Goal: Task Accomplishment & Management: Complete application form

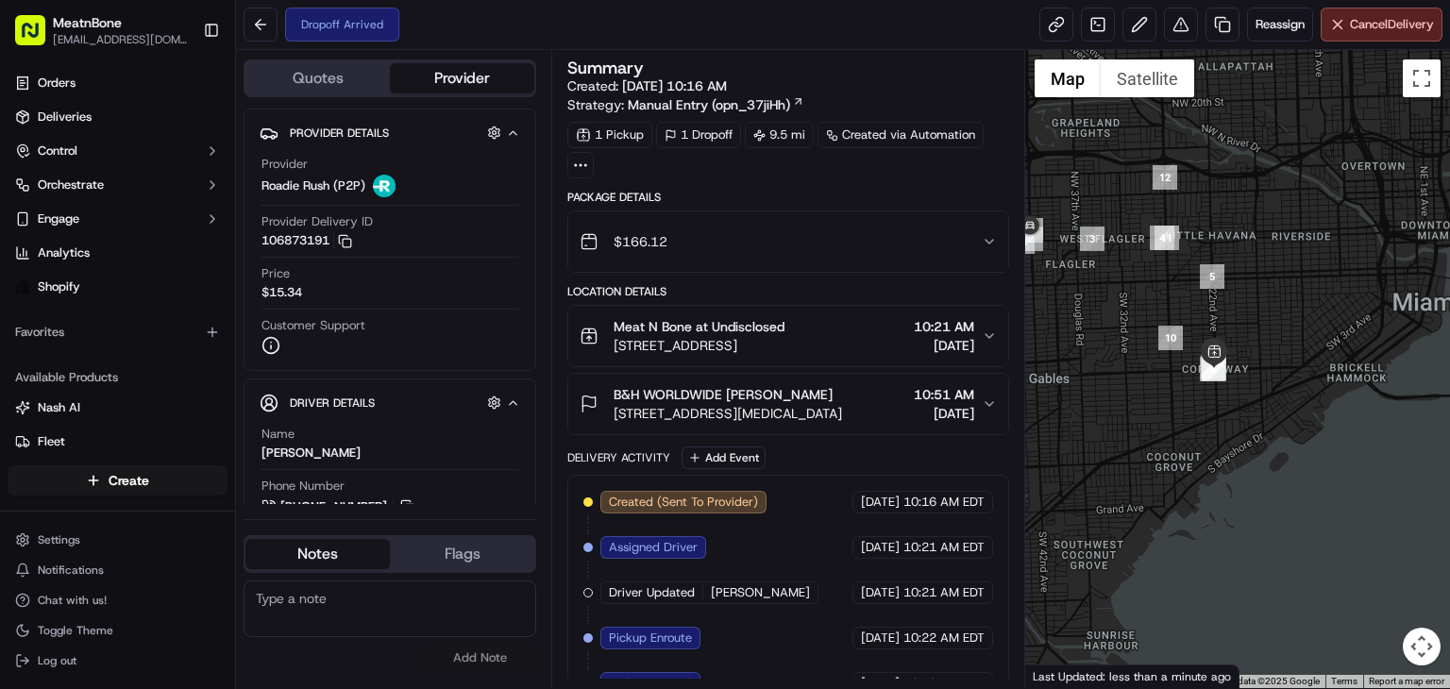
click at [801, 477] on div "Created (Sent To Provider) Roadie Rush (P2P) [DATE] 10:16 AM EDT Assigned Drive…" at bounding box center [788, 661] width 442 height 372
click at [139, 484] on html "MeatnBone [EMAIL_ADDRESS][DOMAIN_NAME] Toggle Sidebar Orders Deliveries Control…" at bounding box center [725, 344] width 1450 height 689
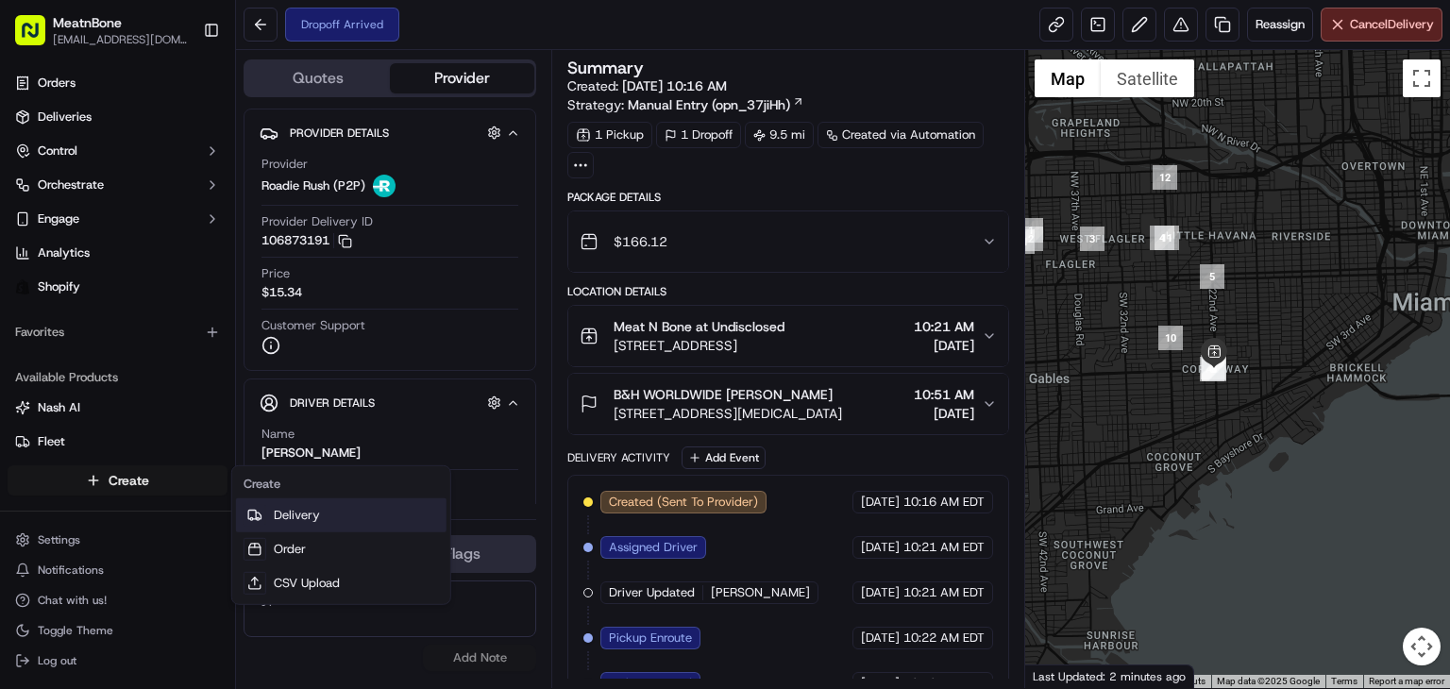
click at [325, 511] on link "Delivery" at bounding box center [341, 515] width 210 height 34
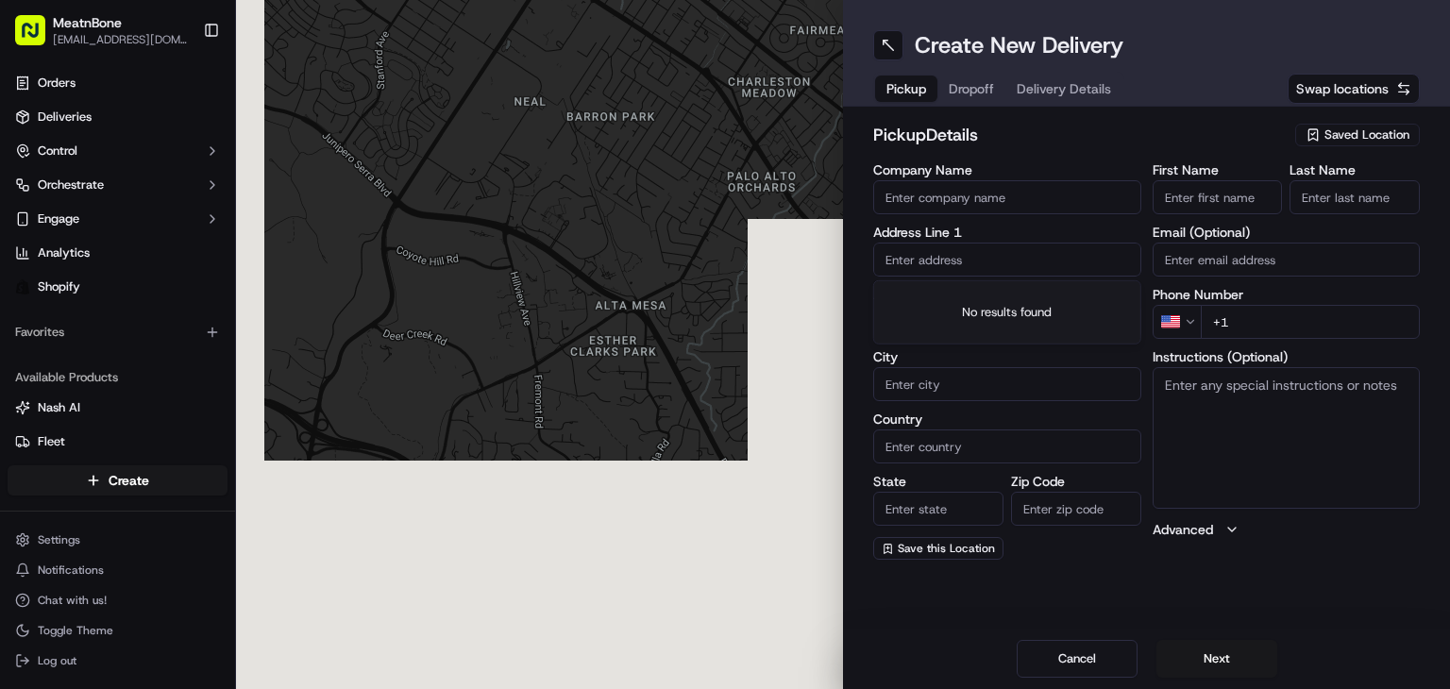
click at [989, 256] on input "text" at bounding box center [1007, 260] width 268 height 34
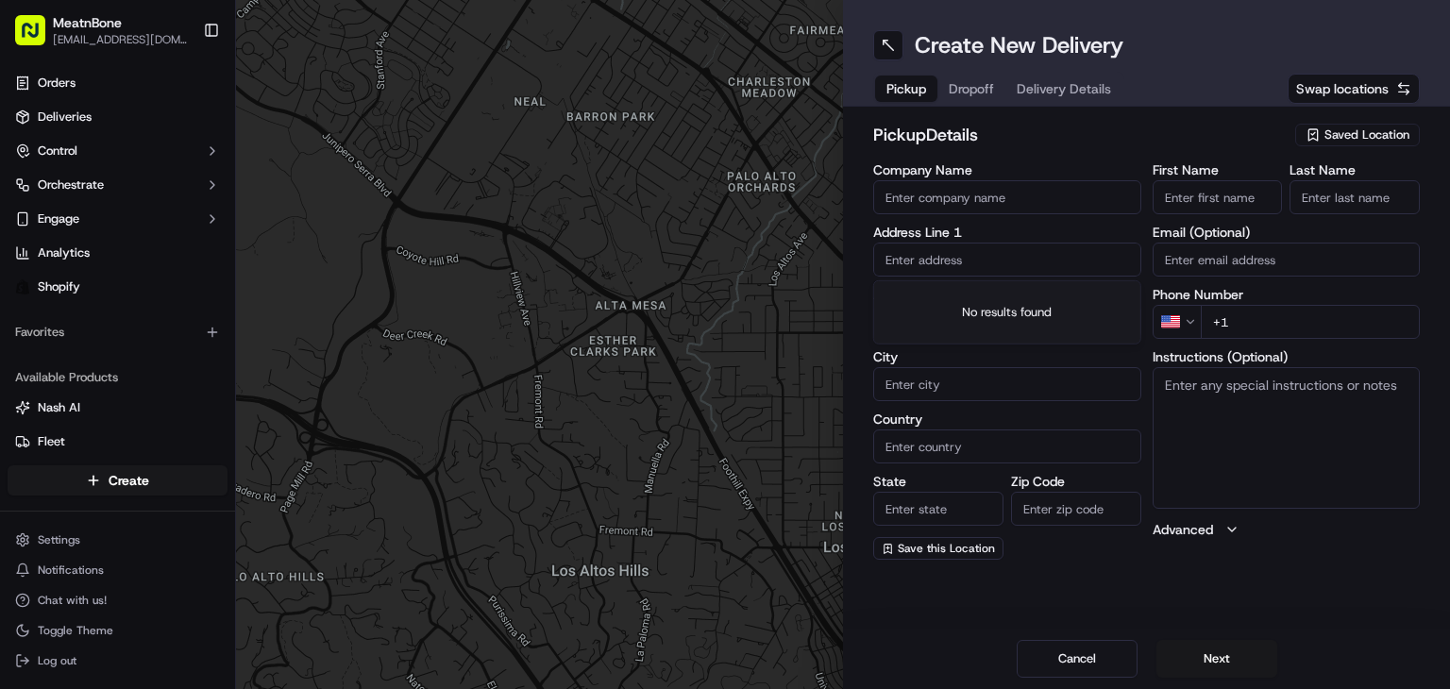
paste input "[PERSON_NAME] [STREET_ADDRESS] [PHONE_NUMBER]"
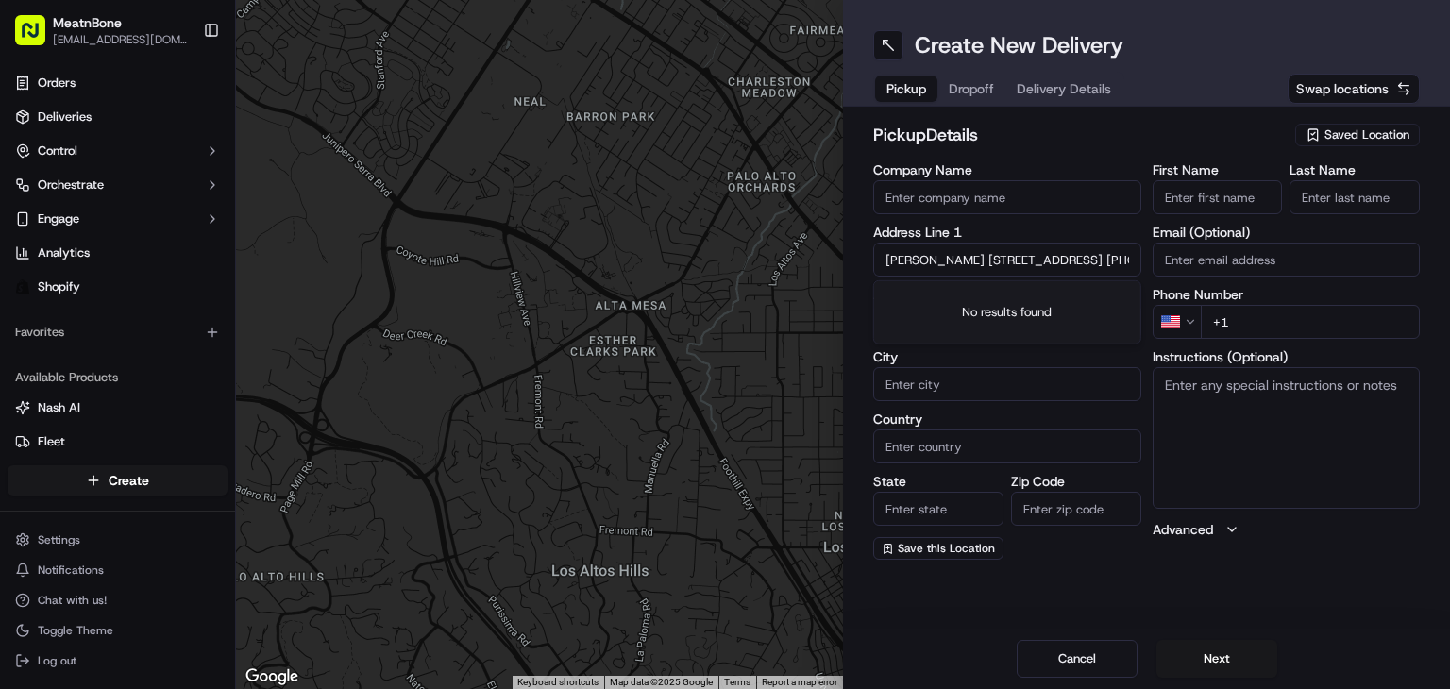
scroll to position [0, 313]
drag, startPoint x: 1034, startPoint y: 263, endPoint x: 1214, endPoint y: 243, distance: 181.5
click at [1214, 243] on div "Company Name Address Line 1 [PERSON_NAME] [STREET_ADDRESS] [PHONE_NUMBER] Addre…" at bounding box center [1146, 361] width 547 height 396
click at [1085, 278] on div "Company Name Address Line 1 [PERSON_NAME] [STREET_ADDRESS] [PHONE_NUMBER] Addre…" at bounding box center [1007, 361] width 268 height 396
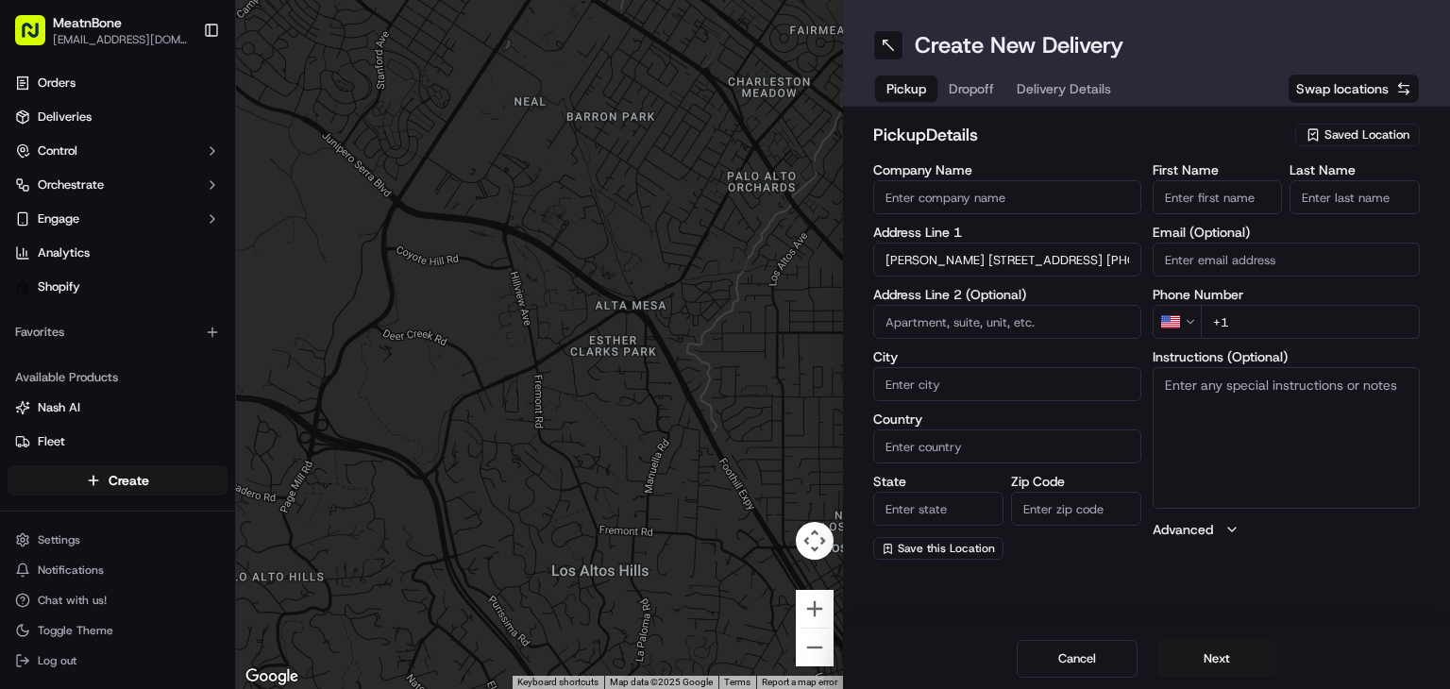
click at [1076, 263] on input "[PERSON_NAME] [STREET_ADDRESS] [PHONE_NUMBER]" at bounding box center [1007, 260] width 268 height 34
drag, startPoint x: 1038, startPoint y: 261, endPoint x: 1153, endPoint y: 253, distance: 114.5
click at [1153, 253] on div "Company Name Address Line 1 [PERSON_NAME] [STREET_ADDRESS] [PHONE_NUMBER] Addre…" at bounding box center [1146, 361] width 547 height 396
type input "[PERSON_NAME] [STREET_ADDRESS] +1"
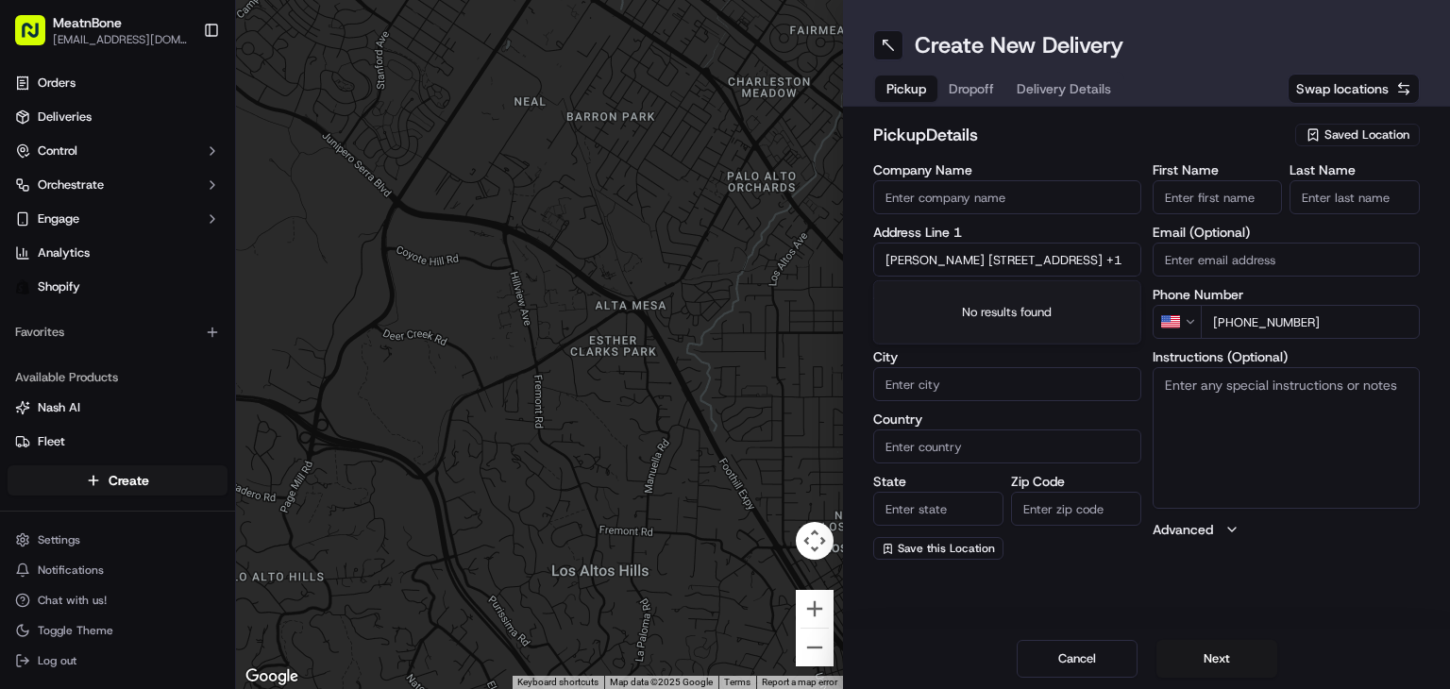
scroll to position [0, 0]
type input "[PHONE_NUMBER]"
click at [978, 272] on input "[PERSON_NAME] [STREET_ADDRESS] +1" at bounding box center [1007, 260] width 268 height 34
click at [967, 260] on input "[PERSON_NAME] [STREET_ADDRESS] +1" at bounding box center [1007, 260] width 268 height 34
drag, startPoint x: 968, startPoint y: 260, endPoint x: 807, endPoint y: 261, distance: 161.4
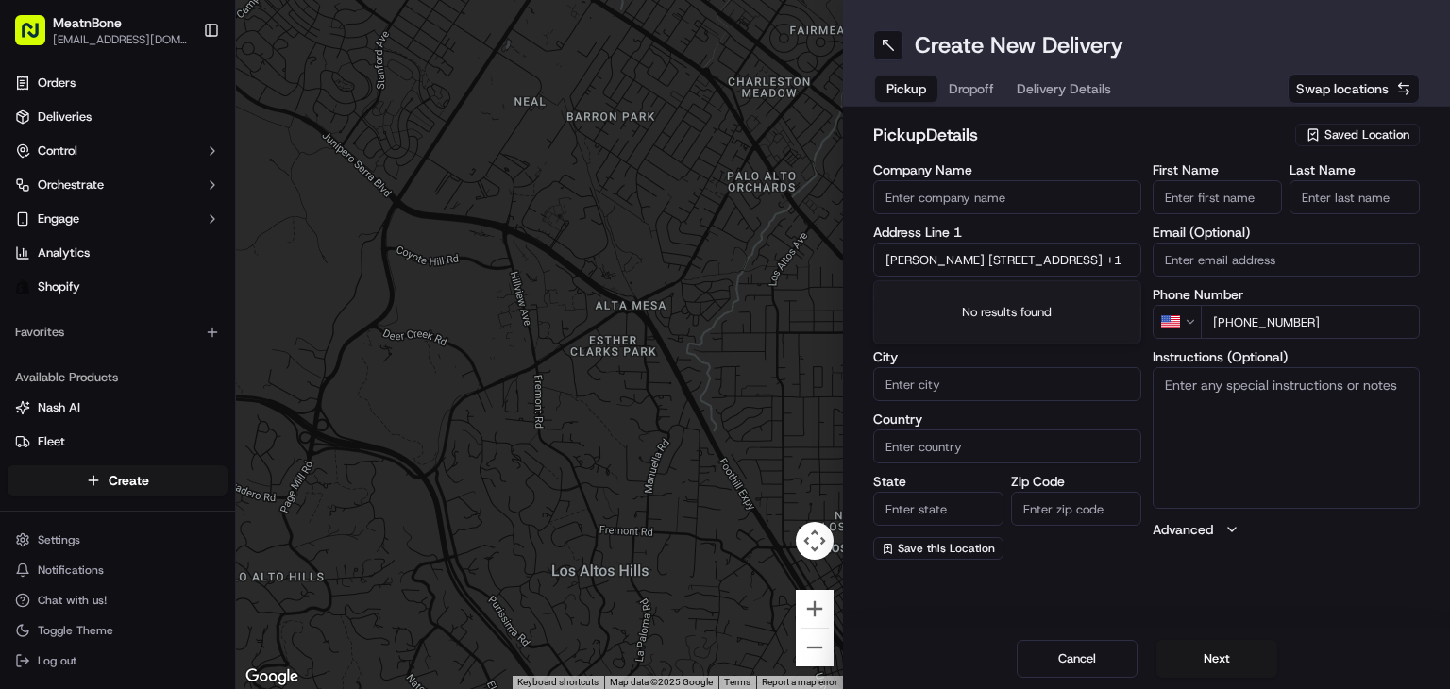
click at [807, 261] on div "← Move left → Move right ↑ Move up ↓ Move down + Zoom in - Zoom out Home Jump l…" at bounding box center [843, 344] width 1214 height 689
type input "[STREET_ADDRESS] +1"
click at [1189, 204] on input "[PERSON_NAME]" at bounding box center [1218, 197] width 130 height 34
drag, startPoint x: 1203, startPoint y: 198, endPoint x: 1283, endPoint y: 196, distance: 80.3
click at [1283, 196] on div "First Name [PERSON_NAME] Last Name" at bounding box center [1287, 188] width 268 height 51
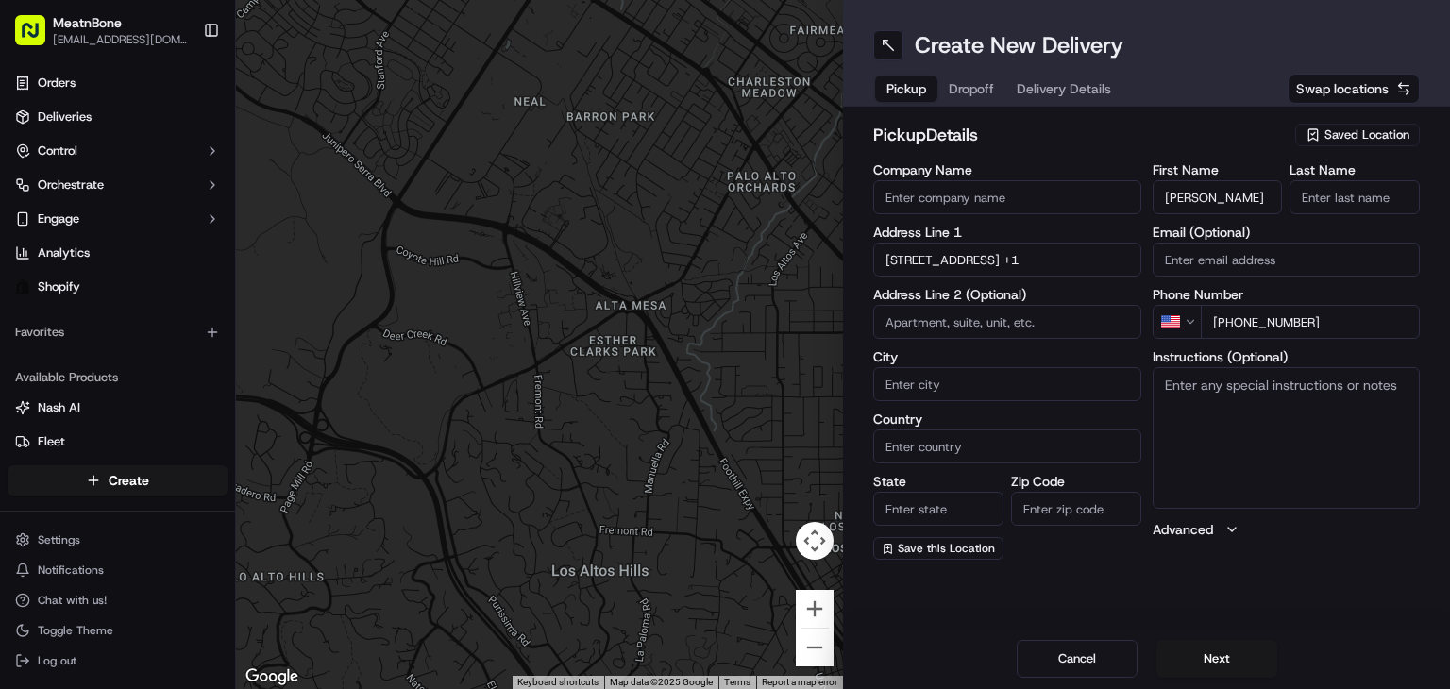
type input "[PERSON_NAME]"
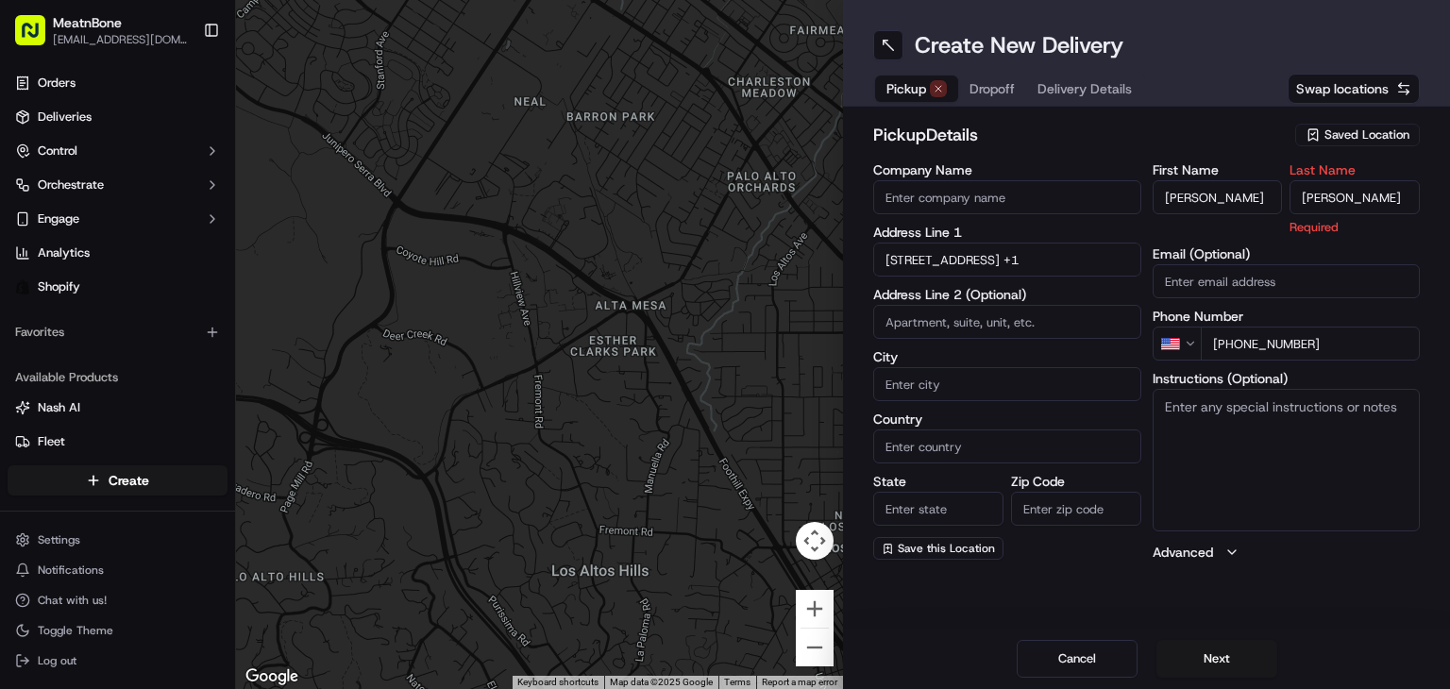
type input "[PERSON_NAME]"
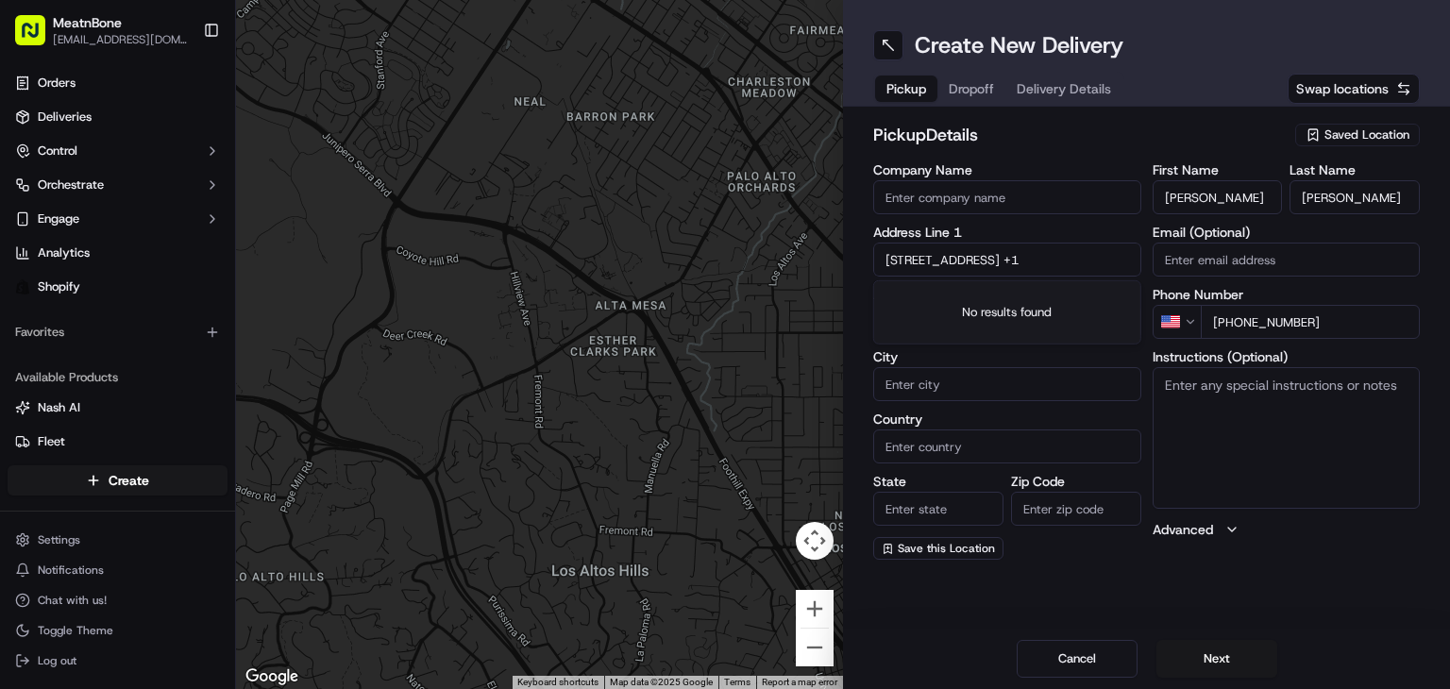
click at [1027, 249] on input "[STREET_ADDRESS] +1" at bounding box center [1007, 260] width 268 height 34
click at [1117, 258] on input "[STREET_ADDRESS] +1" at bounding box center [1007, 260] width 268 height 34
click at [1347, 98] on button "Swap locations" at bounding box center [1354, 89] width 132 height 30
type input "+1"
click at [1318, 128] on icon "button" at bounding box center [1312, 134] width 15 height 15
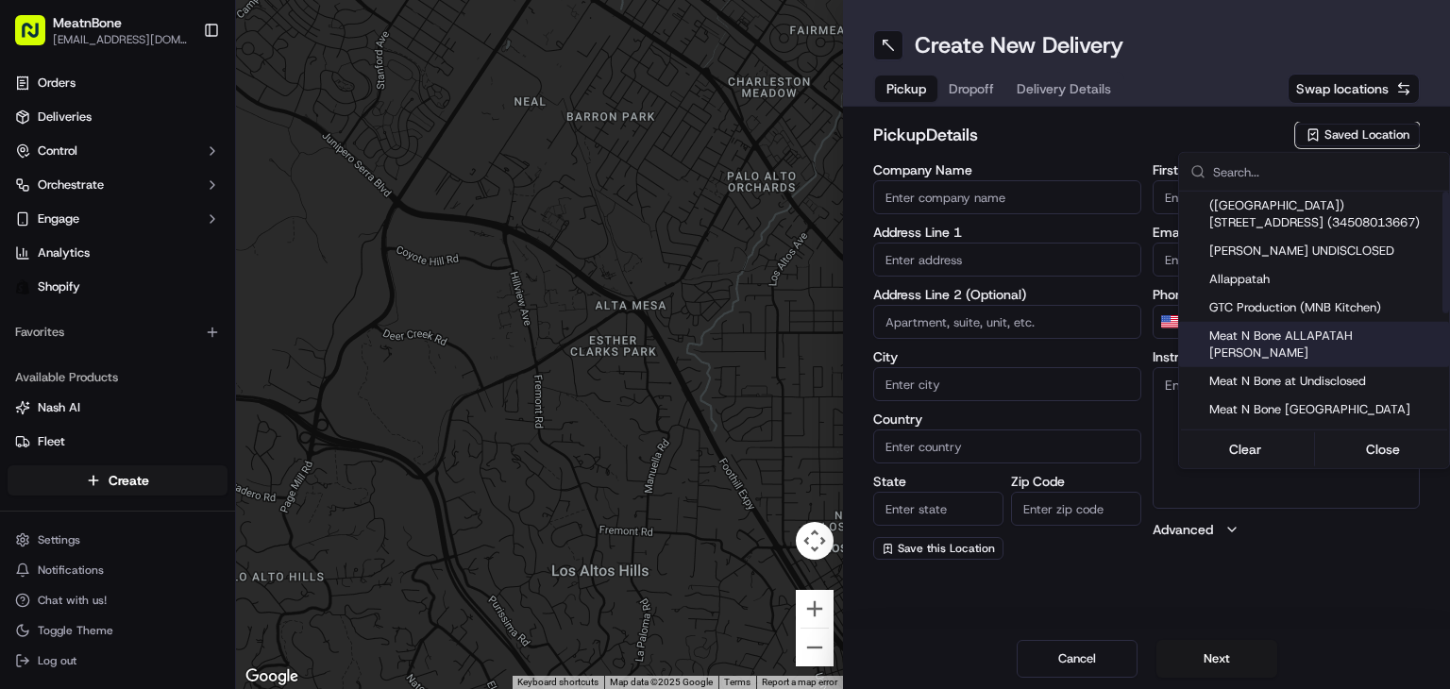
click at [1288, 337] on span "Meat N Bone ALLAPATAH [PERSON_NAME]" at bounding box center [1325, 345] width 232 height 34
type input "Meat N Bone ALLAPATAH [PERSON_NAME]"
type input "[STREET_ADDRESS]"
type input "[GEOGRAPHIC_DATA]"
type input "US"
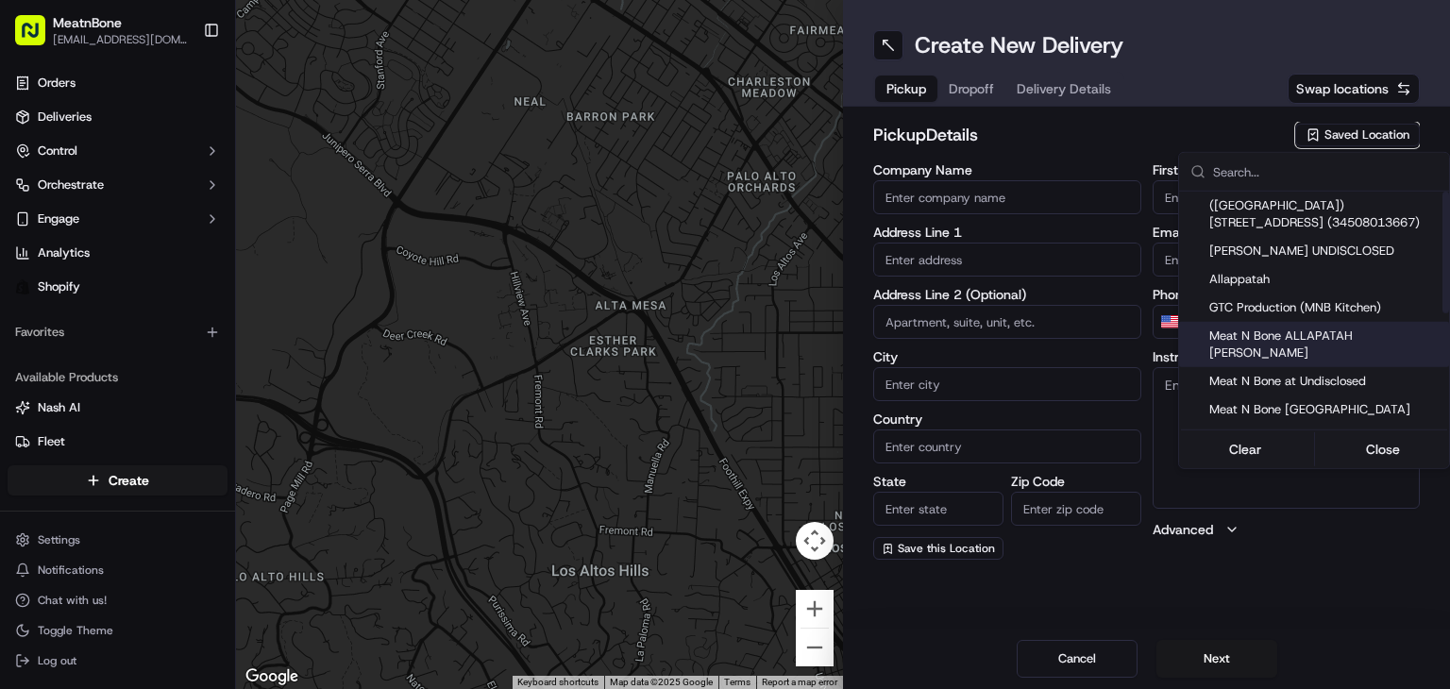
type input "FL"
type input "33142"
type input "[PERSON_NAME]"
type input "bello"
type input "[PERSON_NAME][EMAIL_ADDRESS][DOMAIN_NAME]"
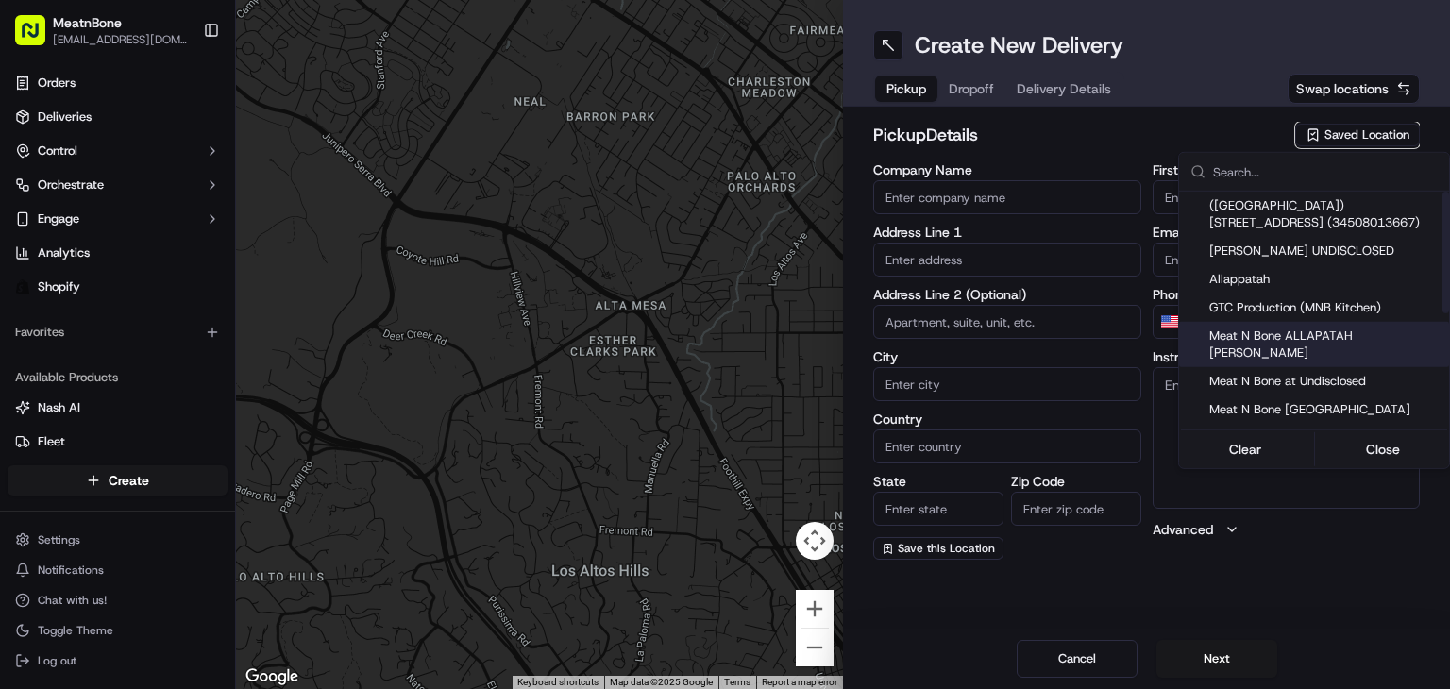
type input "[PHONE_NUMBER]"
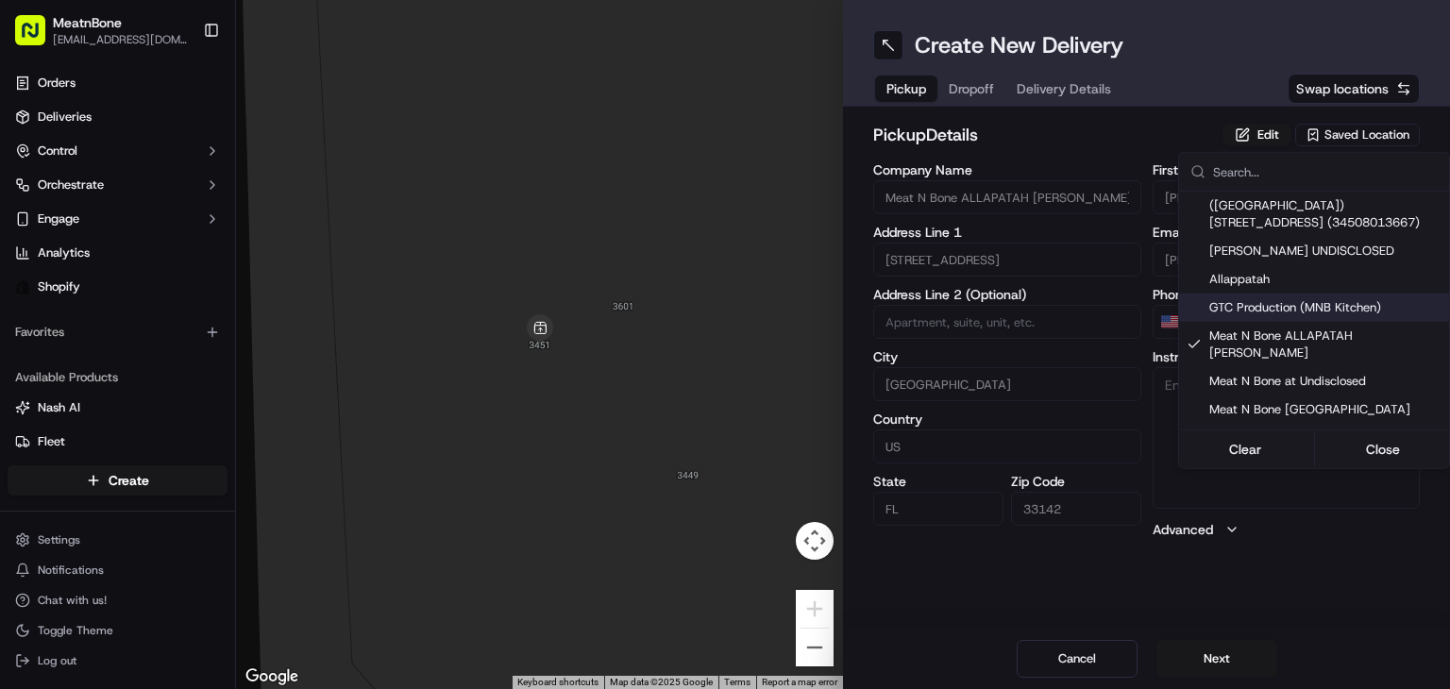
click at [974, 91] on html "MeatnBone [EMAIL_ADDRESS][DOMAIN_NAME] Toggle Sidebar Orders Deliveries Control…" at bounding box center [725, 344] width 1450 height 689
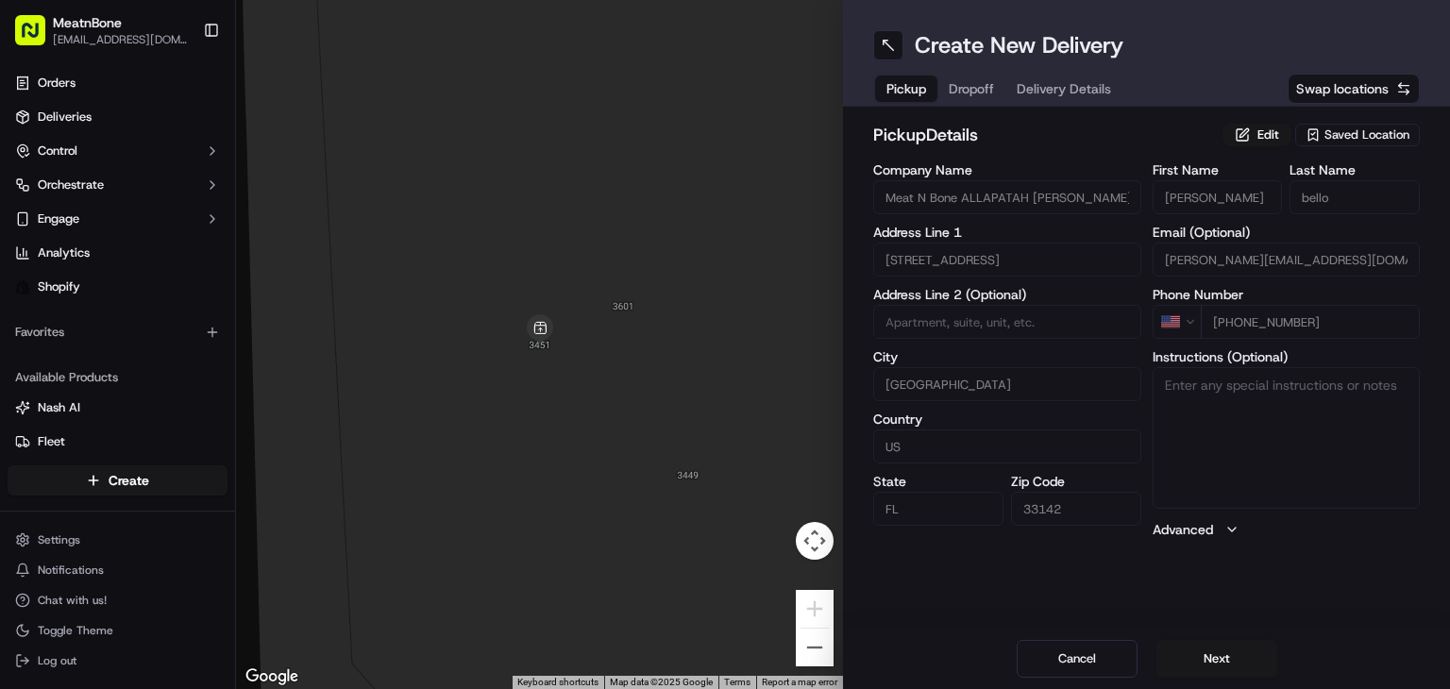
drag, startPoint x: 974, startPoint y: 91, endPoint x: 959, endPoint y: 85, distance: 16.1
click at [959, 85] on button "Dropoff" at bounding box center [971, 89] width 68 height 26
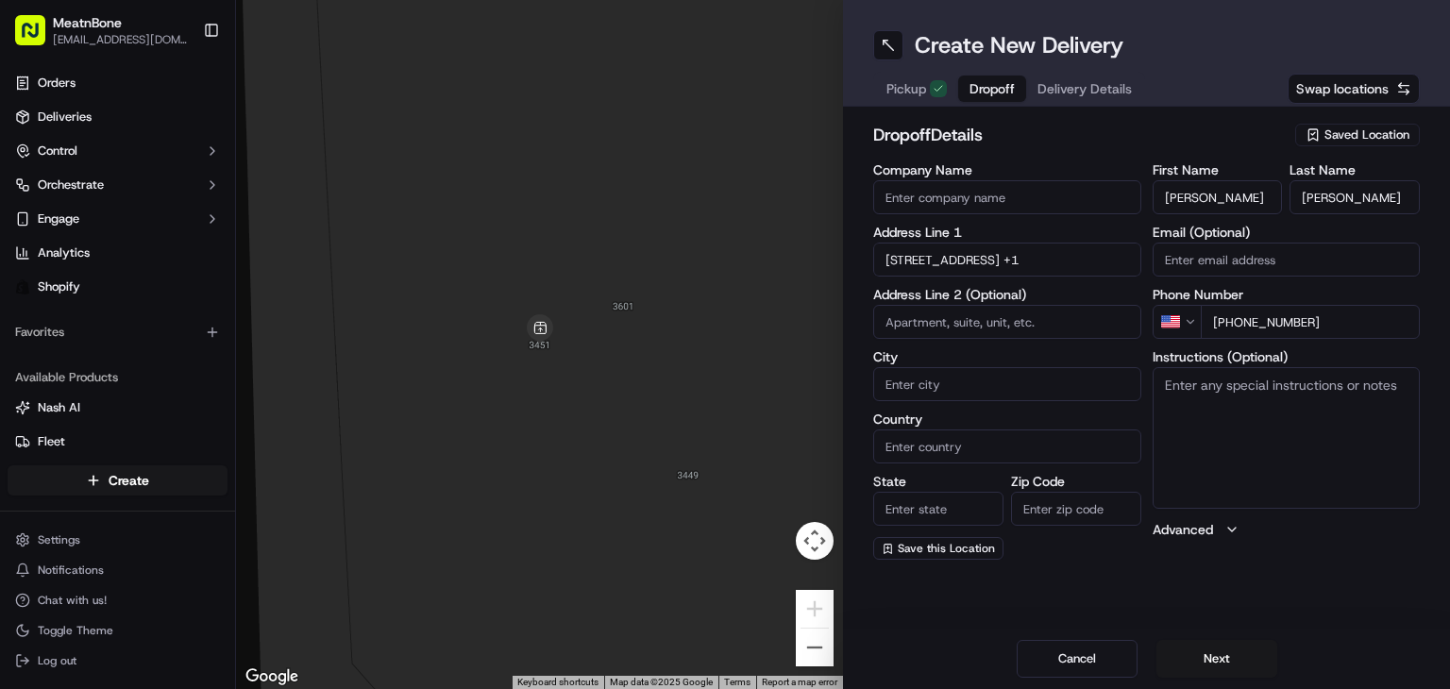
click at [1041, 278] on div "Company Name Address Line 1 [STREET_ADDRESS] +1 Address Line 2 (Optional) City …" at bounding box center [1007, 361] width 268 height 396
click at [1027, 245] on input "[STREET_ADDRESS] +1" at bounding box center [1007, 260] width 268 height 34
click at [1038, 313] on div "[STREET_ADDRESS]" at bounding box center [1007, 299] width 259 height 28
type input "[STREET_ADDRESS]"
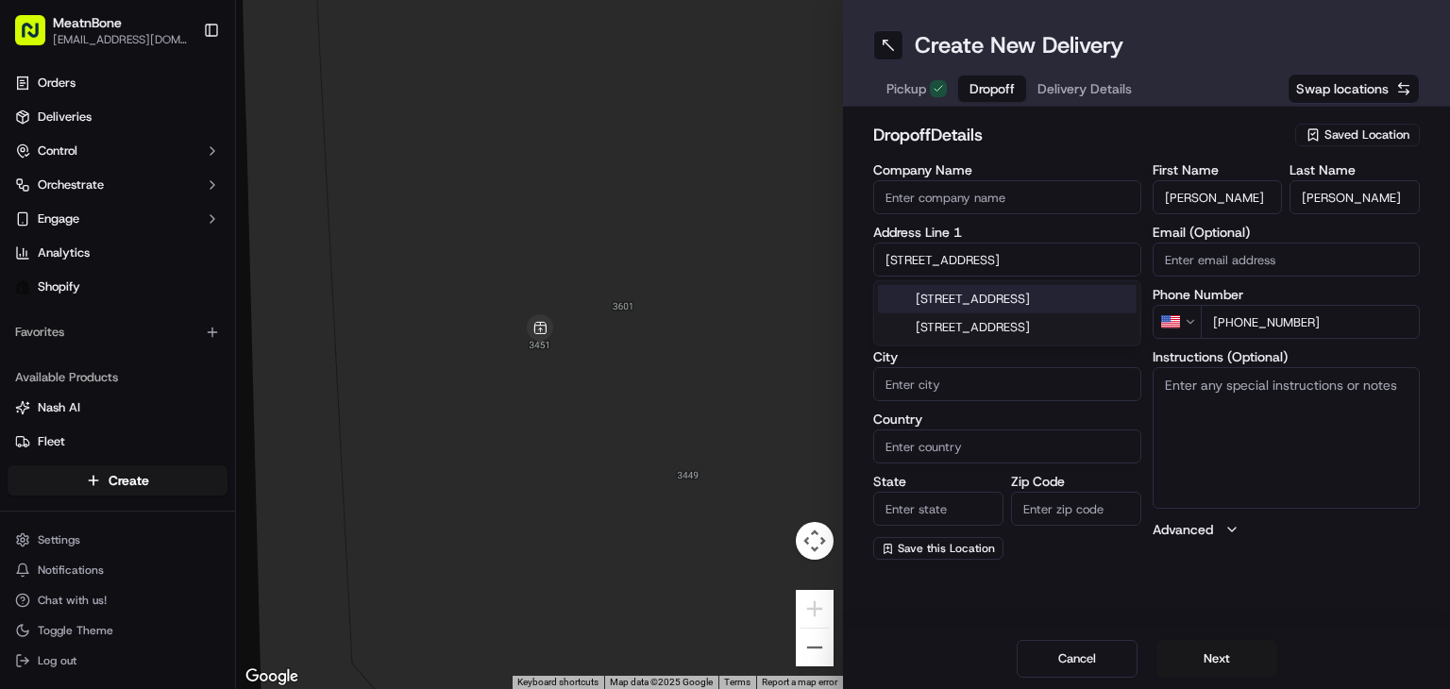
type input "APT 2301"
type input "[GEOGRAPHIC_DATA]"
type input "FL"
type input "33131"
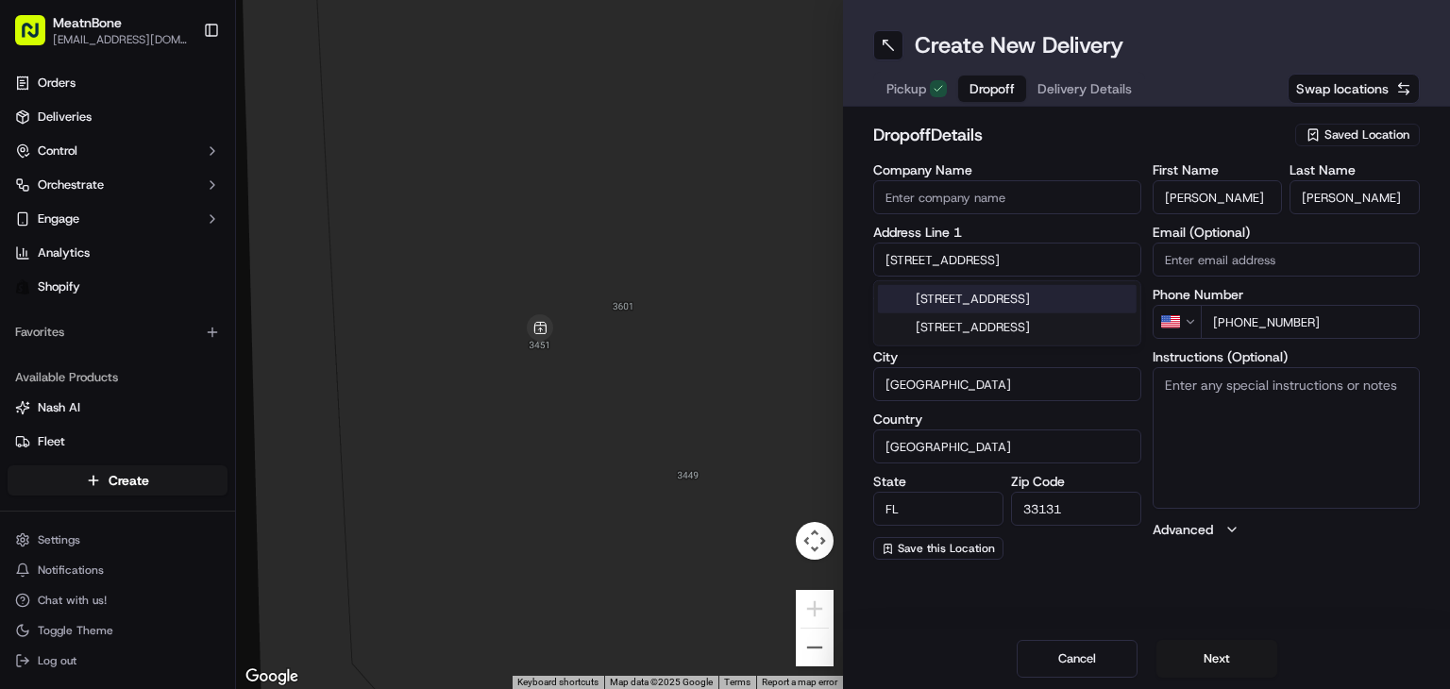
type input "[STREET_ADDRESS]"
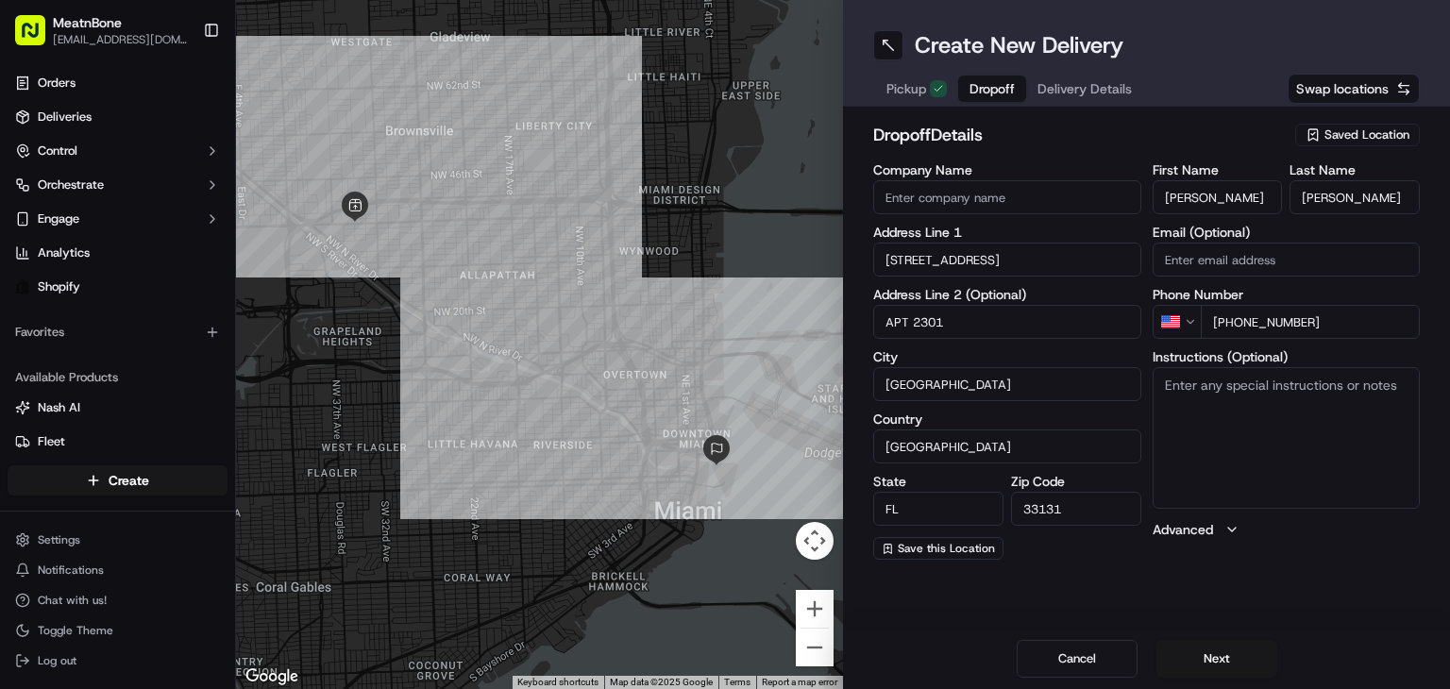
click at [1212, 446] on textarea "Instructions (Optional)" at bounding box center [1287, 438] width 268 height 142
type textarea "call customer upon arrival"
click at [1168, 664] on button "Next" at bounding box center [1216, 659] width 121 height 38
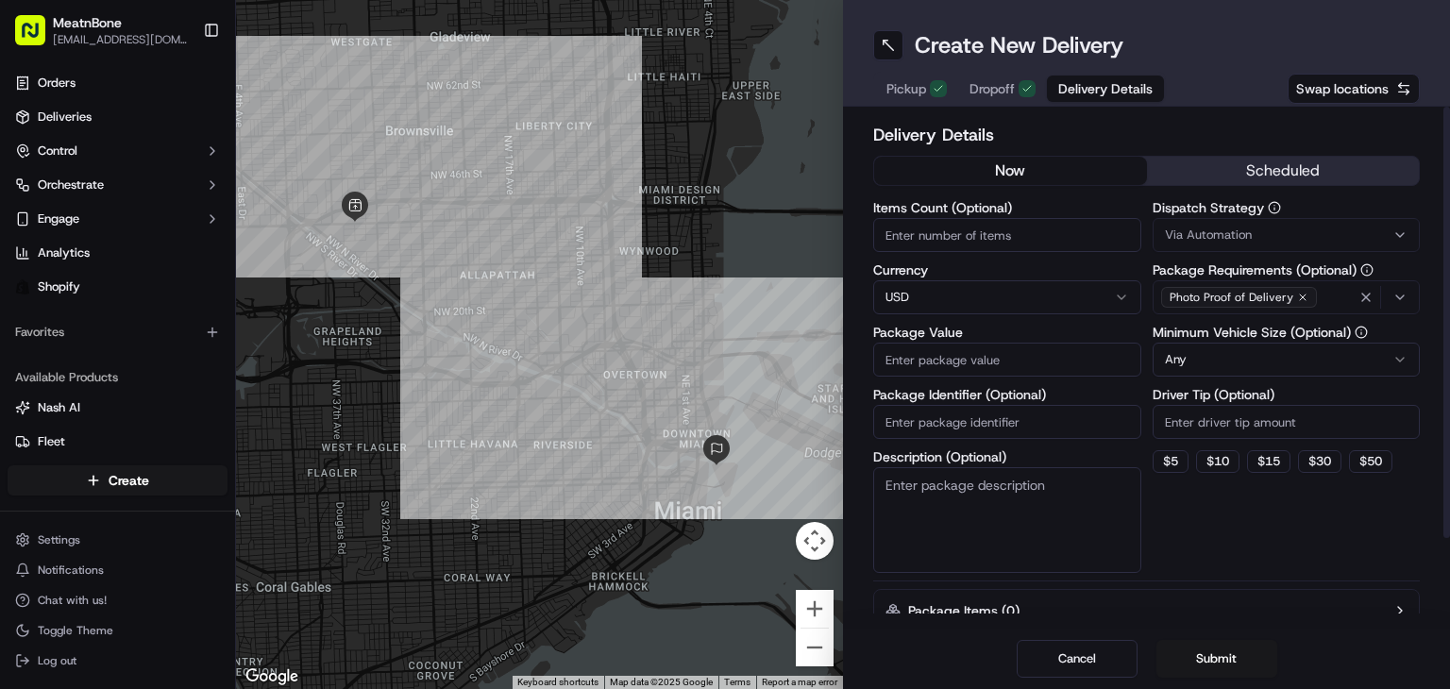
click at [929, 361] on input "Package Value" at bounding box center [1007, 360] width 268 height 34
click at [945, 424] on div "Package Identifier (Optional)" at bounding box center [1007, 413] width 268 height 51
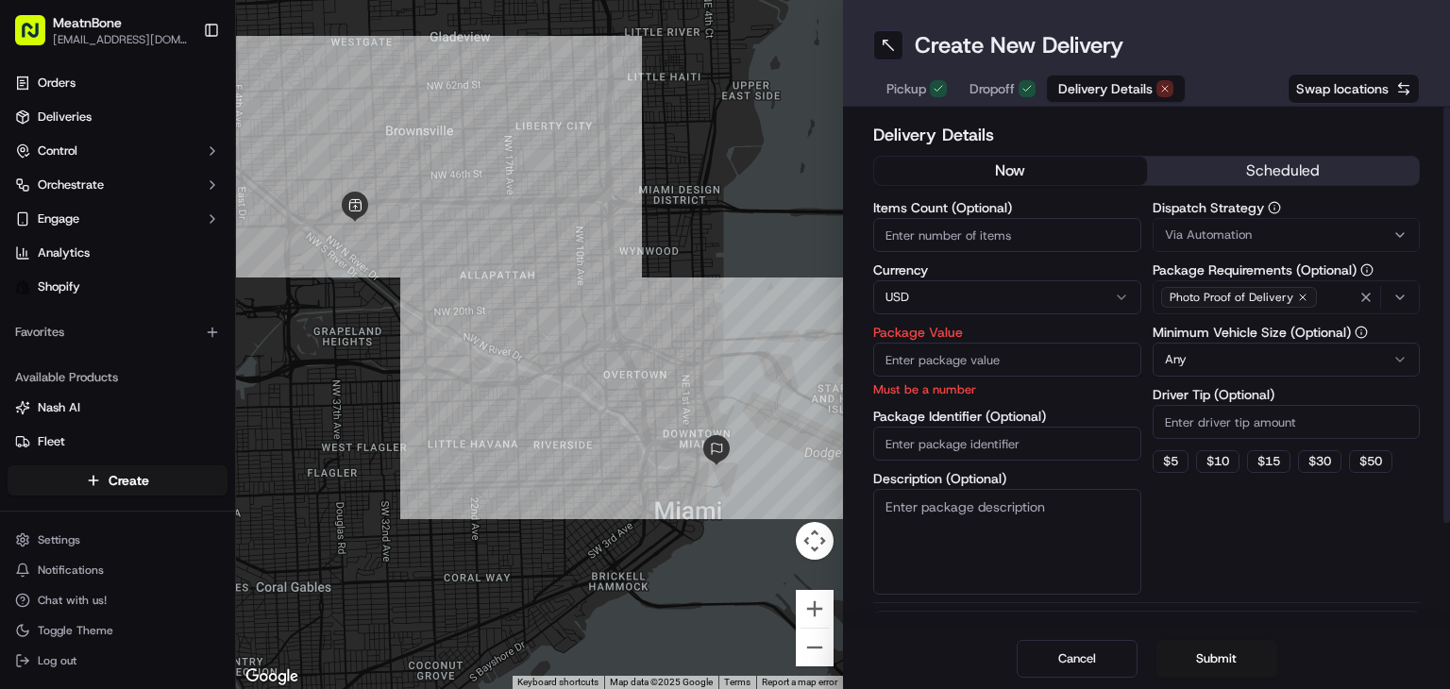
paste input "#256286"
click at [894, 432] on input "#256286" at bounding box center [1007, 444] width 268 height 34
type input "256286"
click at [949, 377] on div "Package Value Must be a number" at bounding box center [1007, 362] width 268 height 73
click at [939, 363] on input "Package Value" at bounding box center [1007, 360] width 268 height 34
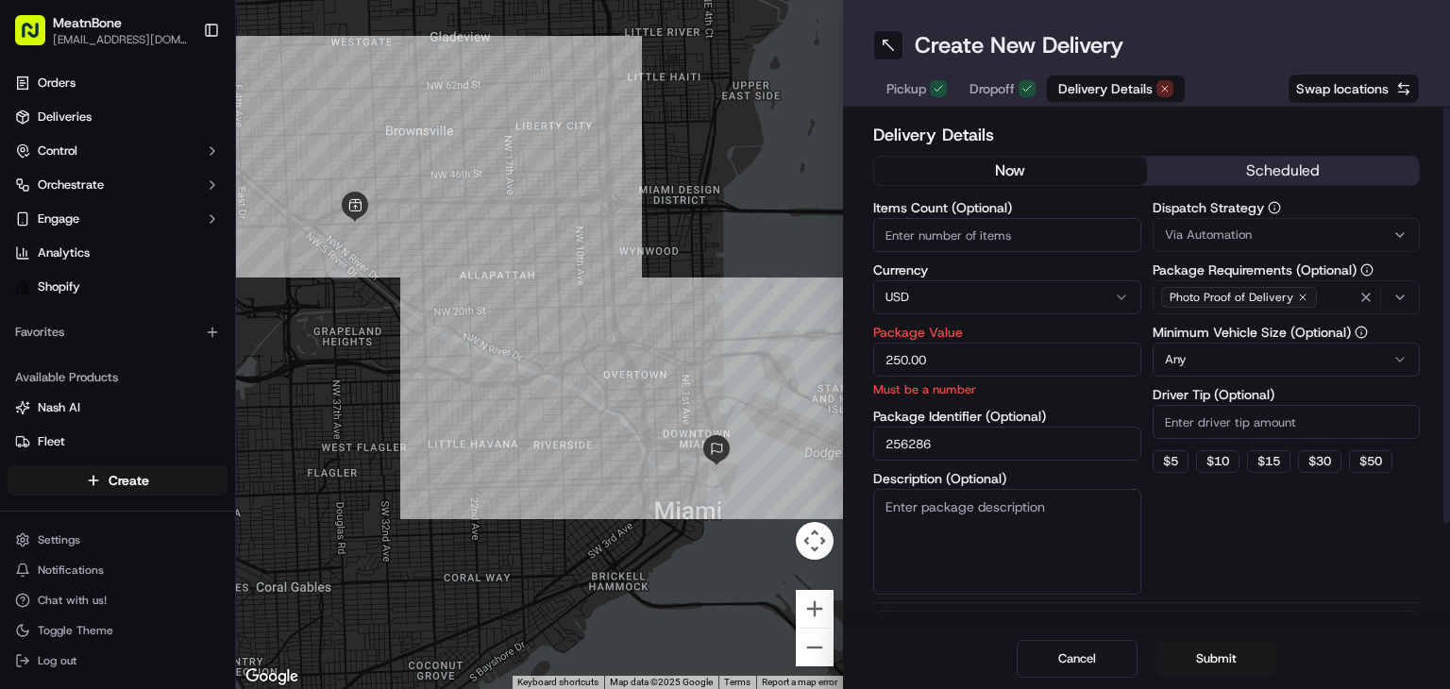
type input "250.00"
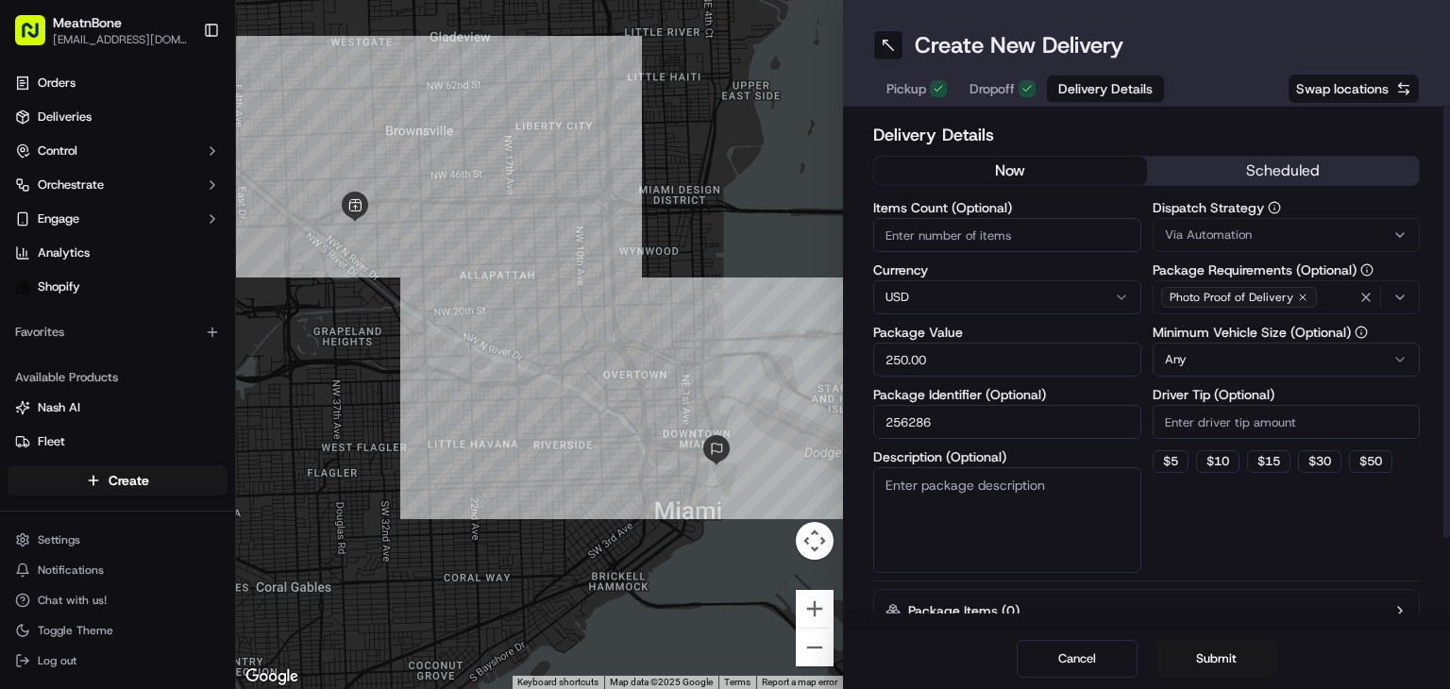
click at [923, 249] on input "Items Count (Optional)" at bounding box center [1007, 235] width 268 height 34
type input "5"
click at [1161, 463] on button "$ 5" at bounding box center [1171, 461] width 36 height 23
type input "5"
click at [1230, 360] on html "MeatnBone [EMAIL_ADDRESS][DOMAIN_NAME] Toggle Sidebar Orders Deliveries Control…" at bounding box center [725, 344] width 1450 height 689
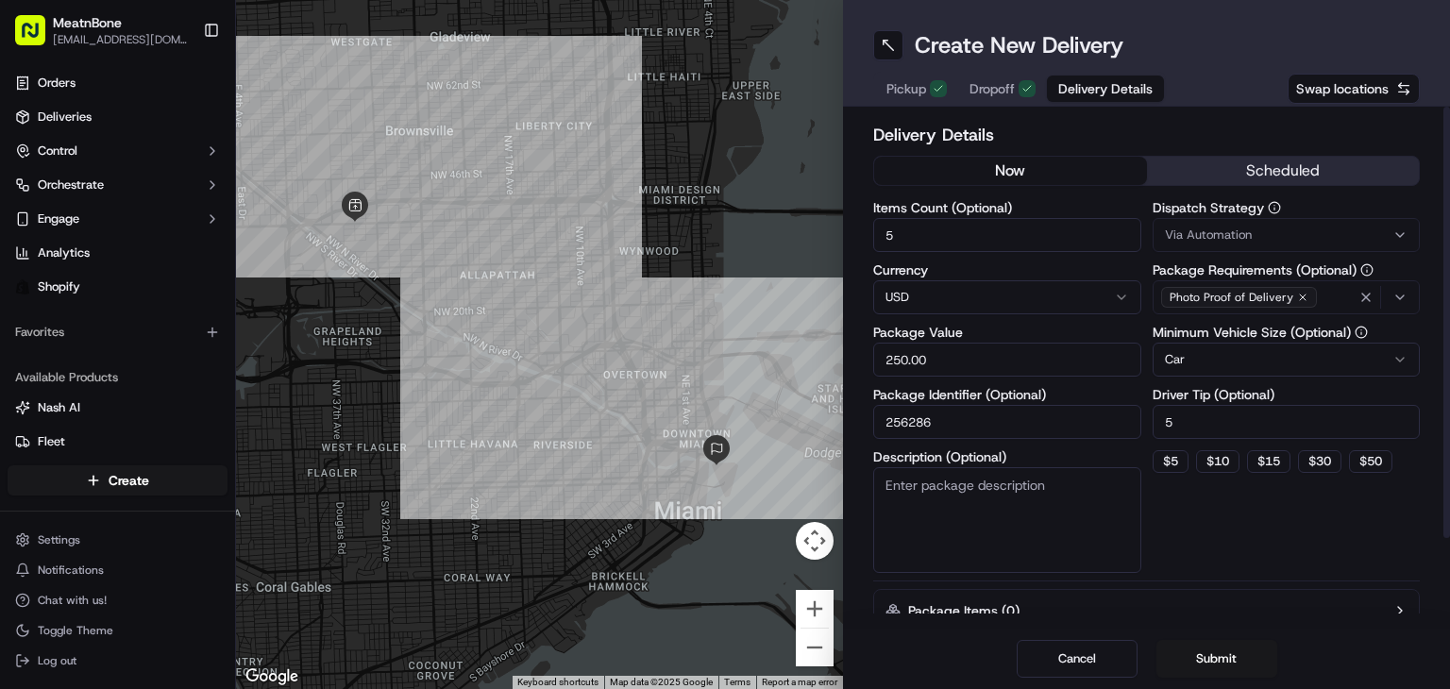
click at [1259, 536] on div "Dispatch Strategy Via Automation Package Requirements (Optional) Photo Proof of…" at bounding box center [1287, 387] width 268 height 372
click at [1224, 658] on button "Submit" at bounding box center [1216, 659] width 121 height 38
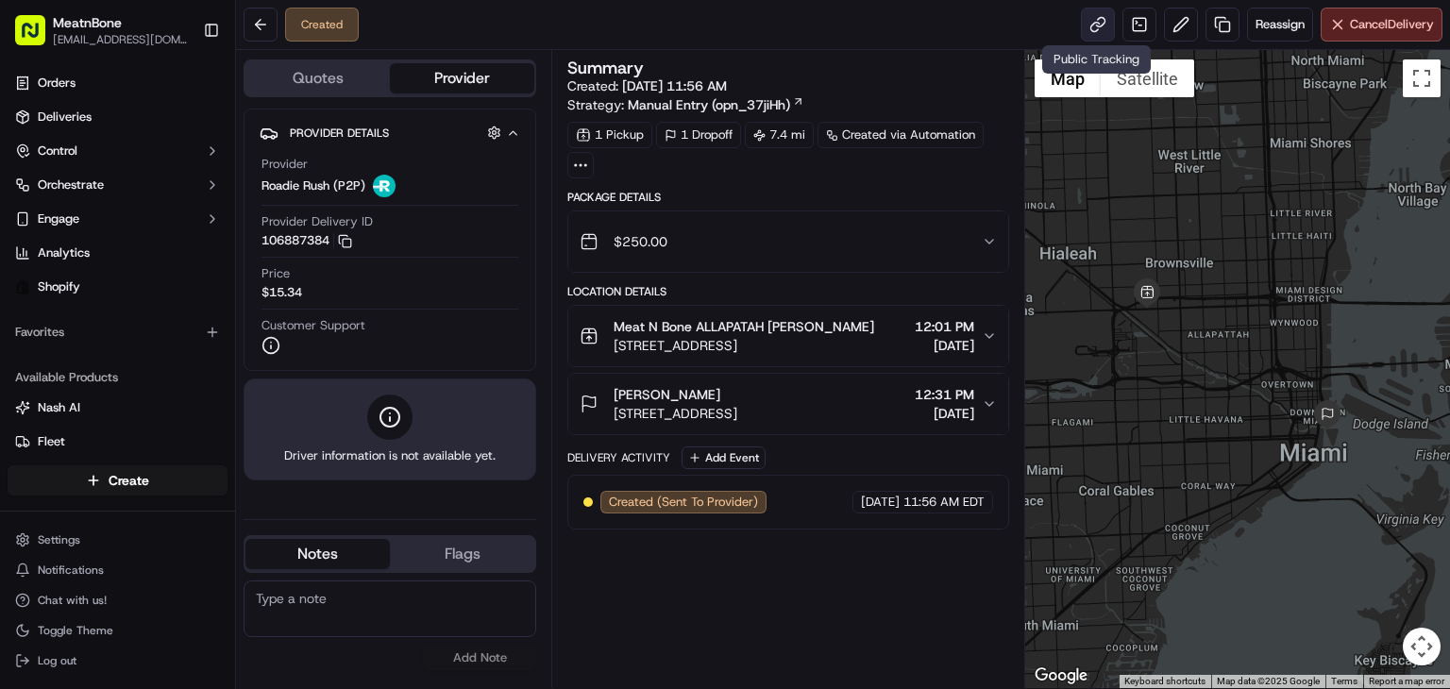
click at [1091, 25] on link at bounding box center [1098, 25] width 34 height 34
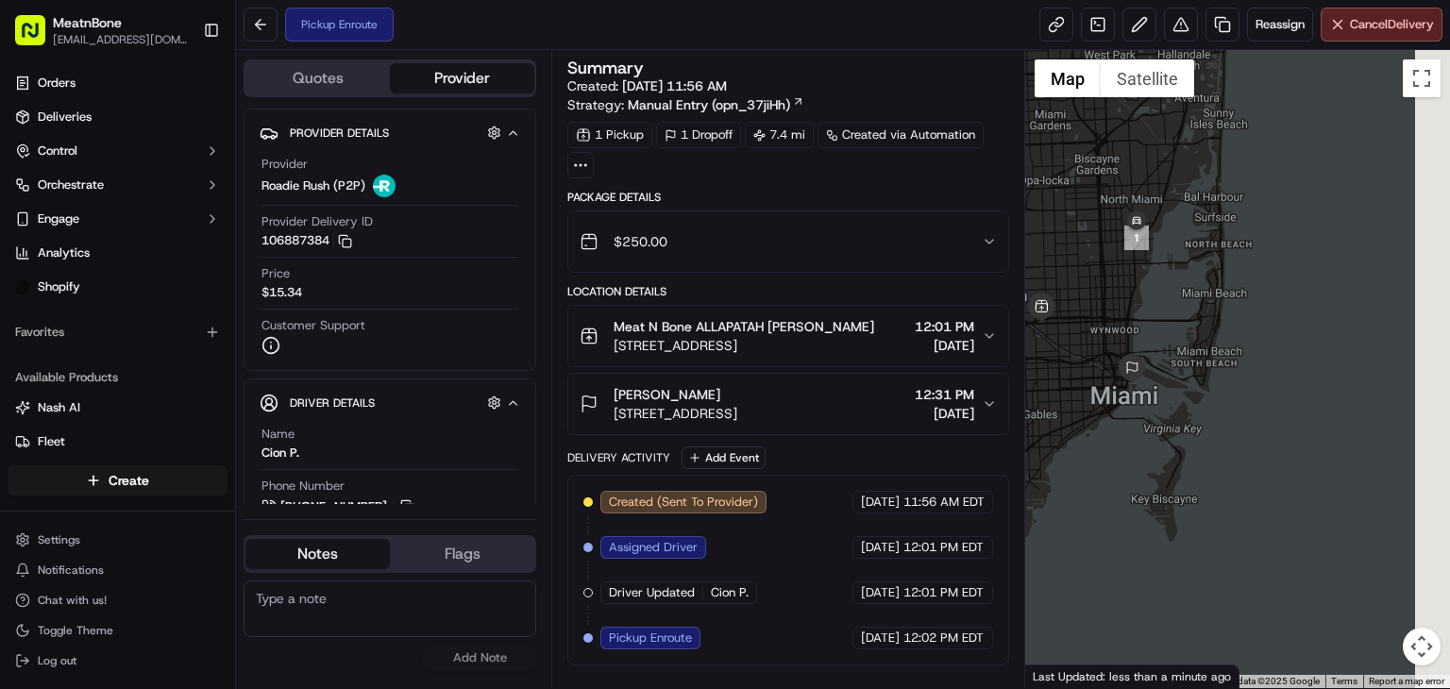
drag, startPoint x: 1054, startPoint y: 352, endPoint x: 982, endPoint y: 344, distance: 73.2
click at [982, 344] on div "Quotes Provider Provider Details Hidden ( 4 ) Provider Roadie Rush (P2P) Provid…" at bounding box center [843, 369] width 1214 height 638
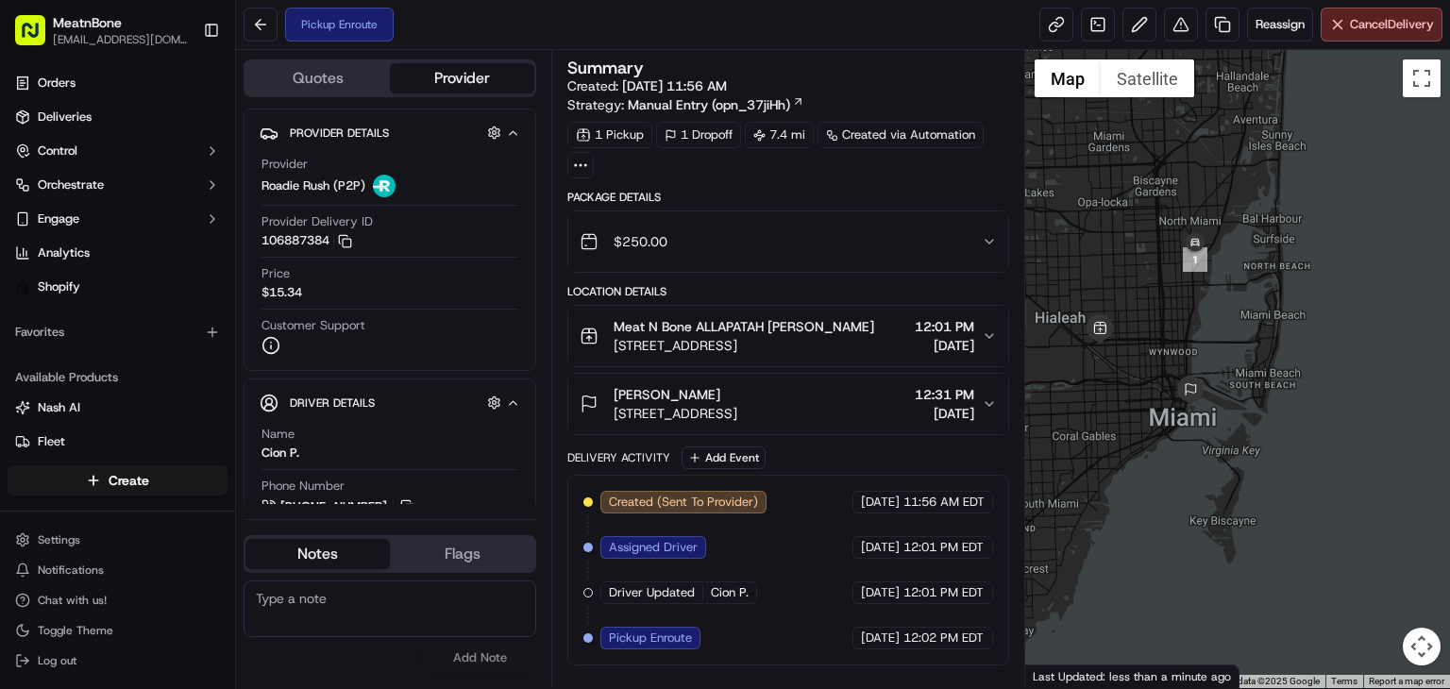
drag, startPoint x: 1086, startPoint y: 317, endPoint x: 1158, endPoint y: 345, distance: 77.7
click at [1158, 345] on div at bounding box center [1237, 369] width 425 height 638
click at [1053, 19] on link at bounding box center [1056, 25] width 34 height 34
click at [1065, 309] on div at bounding box center [1237, 369] width 425 height 638
click at [1051, 261] on div at bounding box center [1237, 369] width 425 height 638
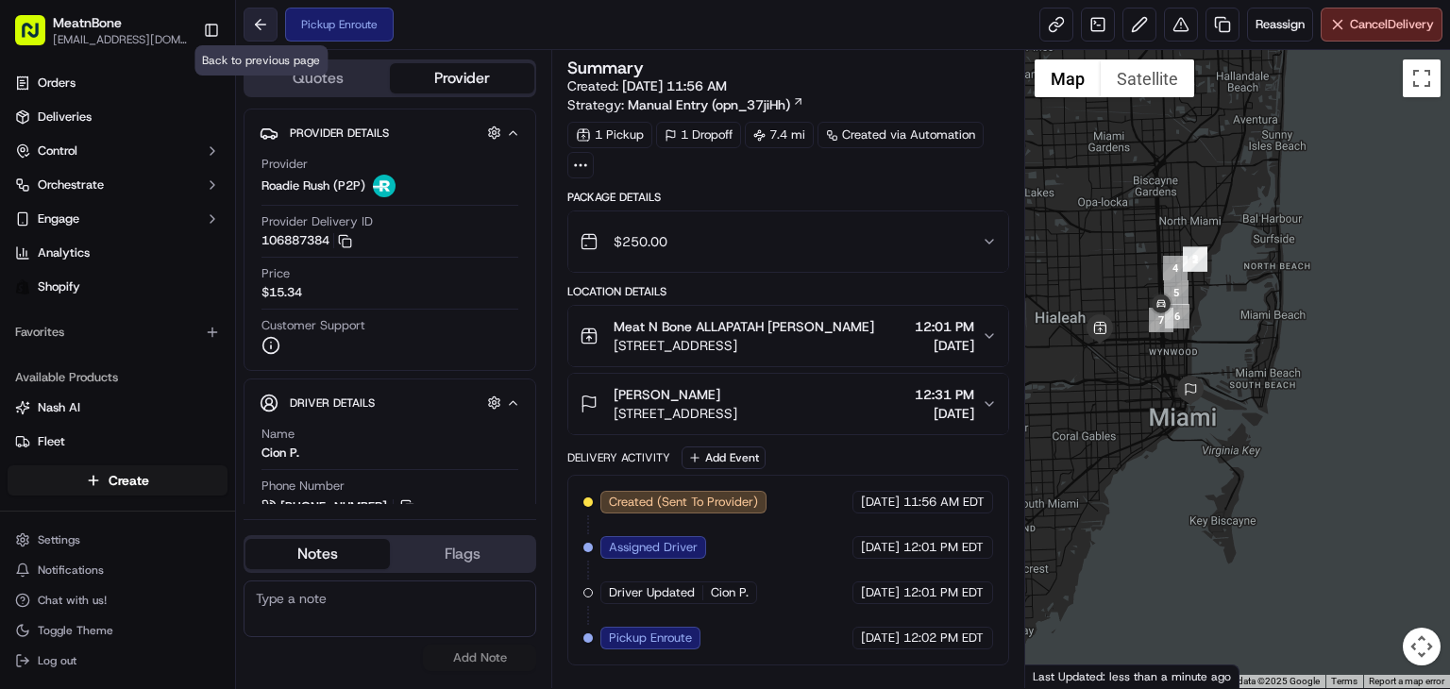
click at [269, 21] on button at bounding box center [261, 25] width 34 height 34
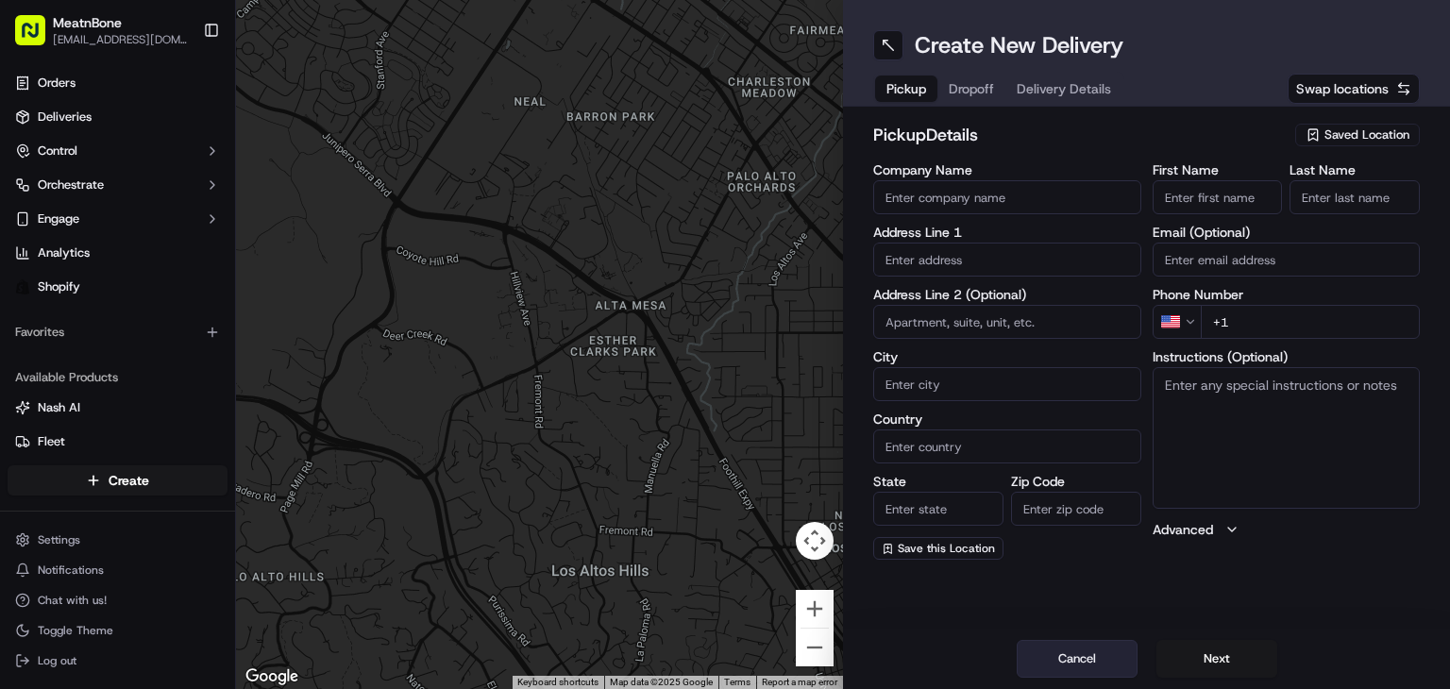
click at [1060, 647] on button "Cancel" at bounding box center [1077, 659] width 121 height 38
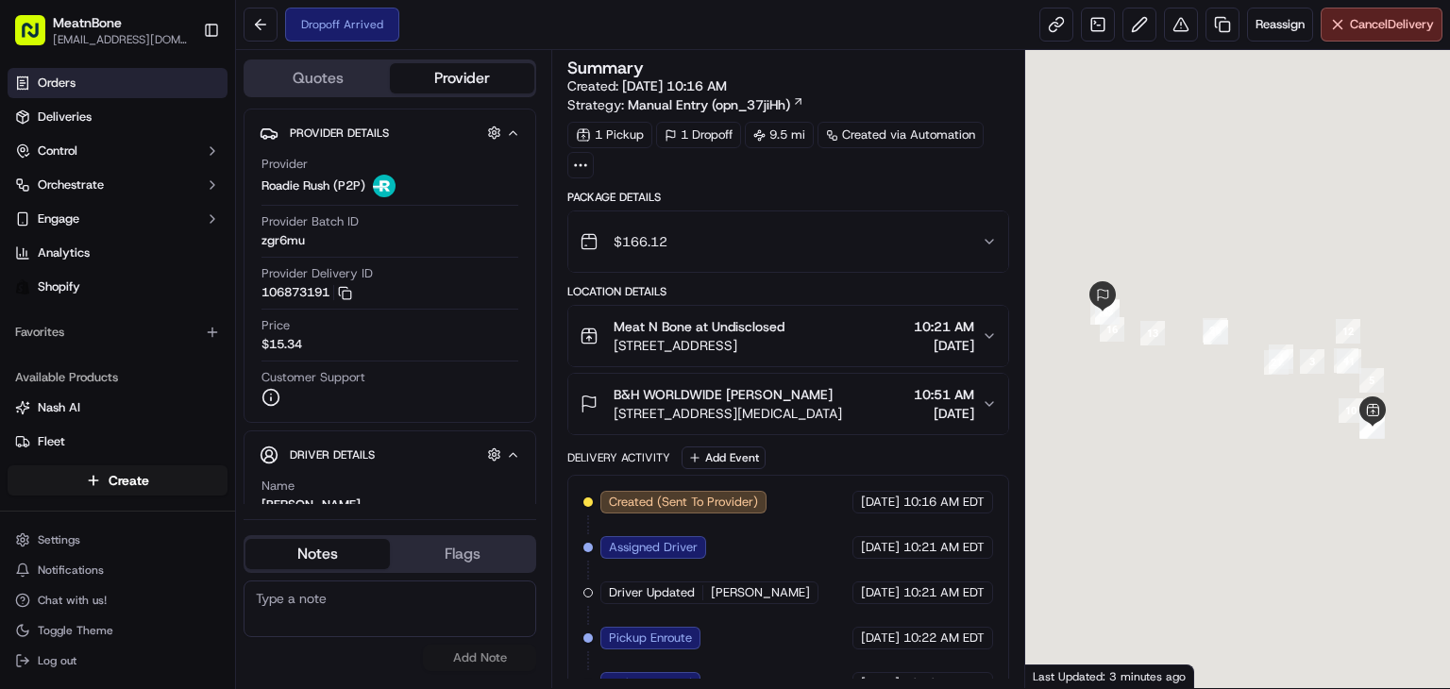
click at [124, 78] on link "Orders" at bounding box center [118, 83] width 220 height 30
